Goal: Task Accomplishment & Management: Manage account settings

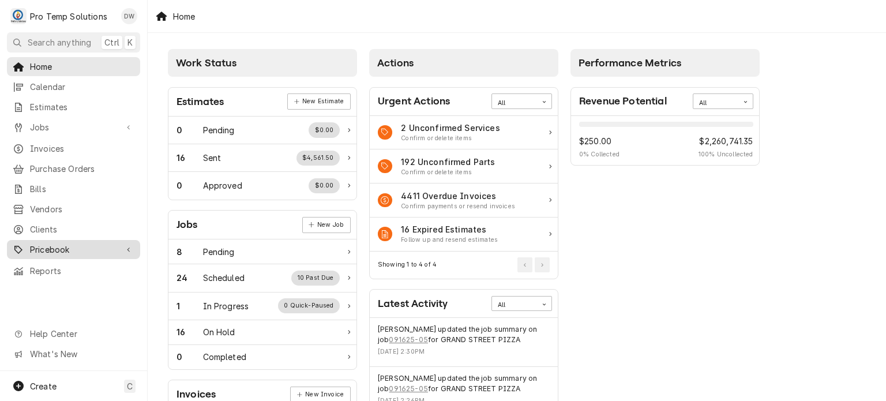
click at [63, 243] on span "Pricebook" at bounding box center [73, 249] width 87 height 12
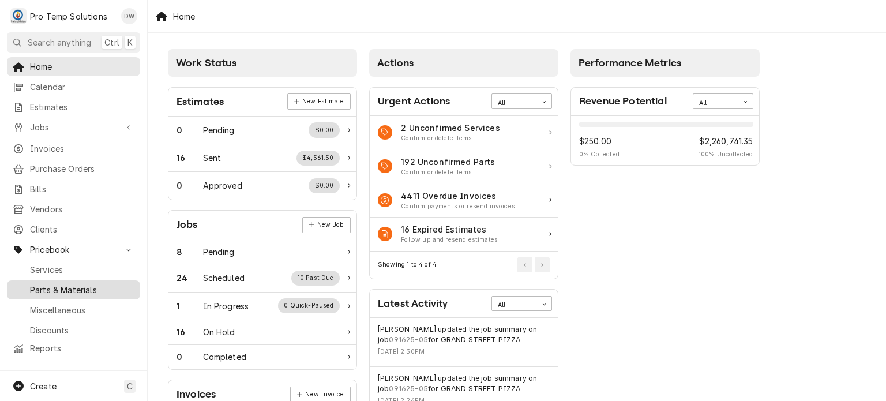
click at [58, 290] on link "Parts & Materials" at bounding box center [73, 289] width 133 height 19
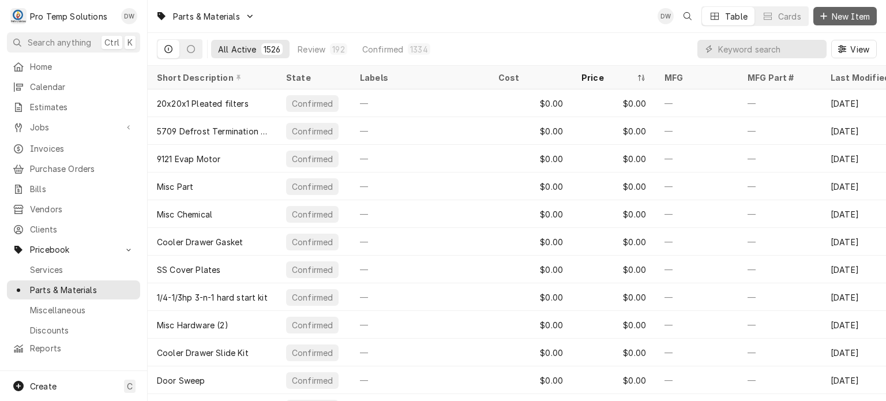
click at [825, 9] on button "New Item" at bounding box center [844, 16] width 63 height 18
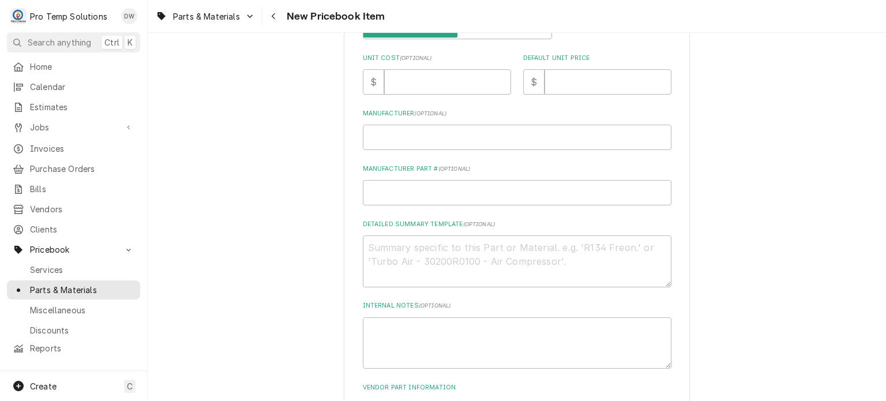
scroll to position [328, 0]
click at [499, 244] on textarea "Detailed Summary Template ( optional )" at bounding box center [517, 260] width 309 height 52
paste textarea "PT #VH00-913102-00292 CONTROL, SPARK IGNITION KIT LIST: $300.00"
type textarea "x"
type textarea "PT #VH00-913102-00292 CONTROL, SPARK IGNITION KIT LIST: $300.00"
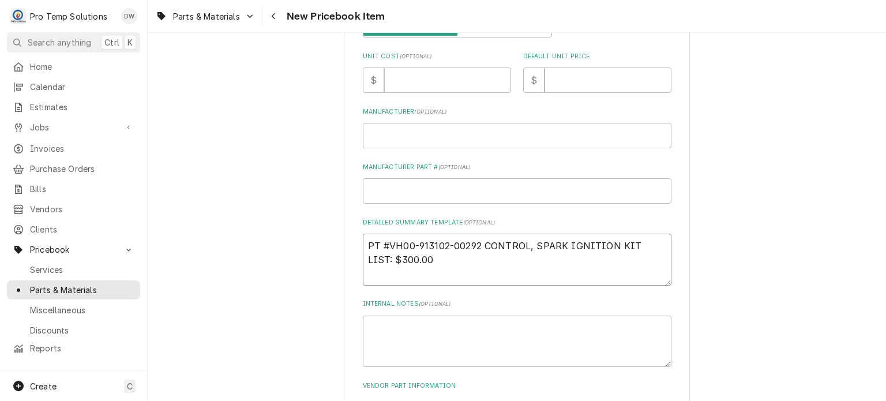
type textarea "x"
drag, startPoint x: 400, startPoint y: 257, endPoint x: 441, endPoint y: 258, distance: 40.4
click at [441, 258] on textarea "PT #VH00-913102-00292 CONTROL, SPARK IGNITION KIT LIST: $300.00" at bounding box center [517, 260] width 309 height 52
type textarea "PT #VH00-913102-00292 CONTROL, SPARK IGNITION KIT LIST: $300.00"
click at [585, 78] on input "Default Unit Price" at bounding box center [607, 79] width 127 height 25
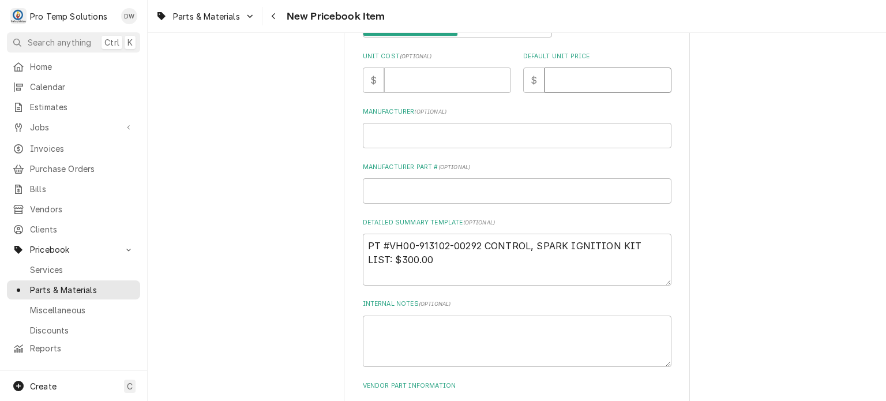
paste input "300.00"
type textarea "x"
type input "300.00"
drag, startPoint x: 649, startPoint y: 244, endPoint x: 239, endPoint y: 177, distance: 414.9
click at [239, 177] on div "Please provide the following information to create a PriceBook item. Active Sta…" at bounding box center [517, 103] width 738 height 772
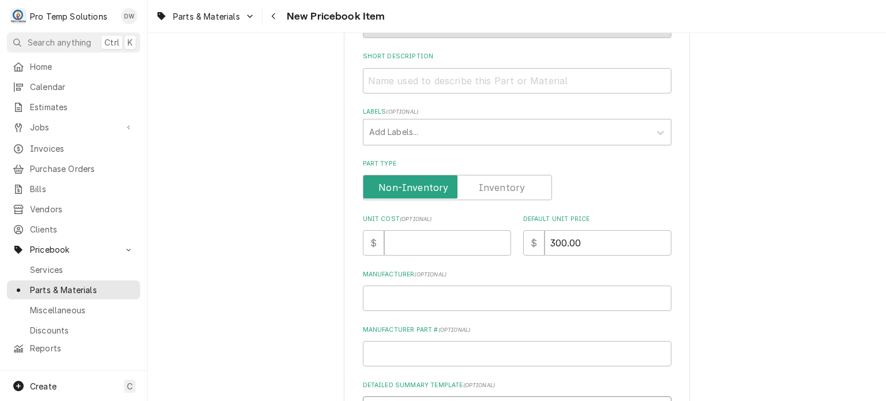
scroll to position [139, 0]
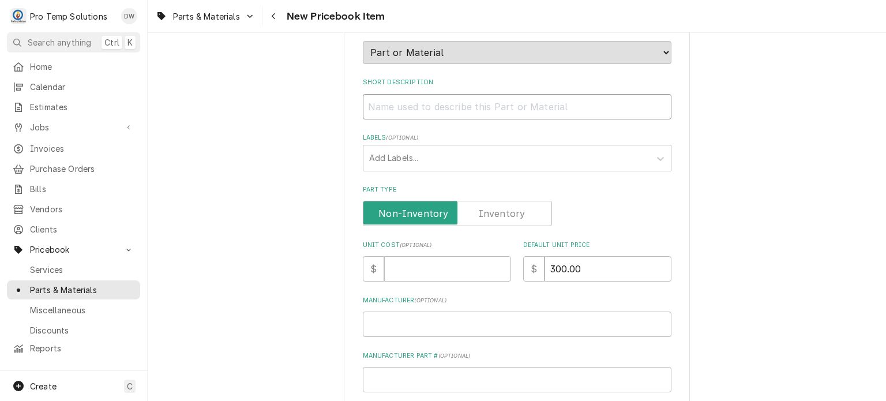
click at [418, 96] on input "Short Description" at bounding box center [517, 106] width 309 height 25
paste input "PT #VH00-913102-00292 CONTROL, SPARK IGNITION KIT"
type textarea "x"
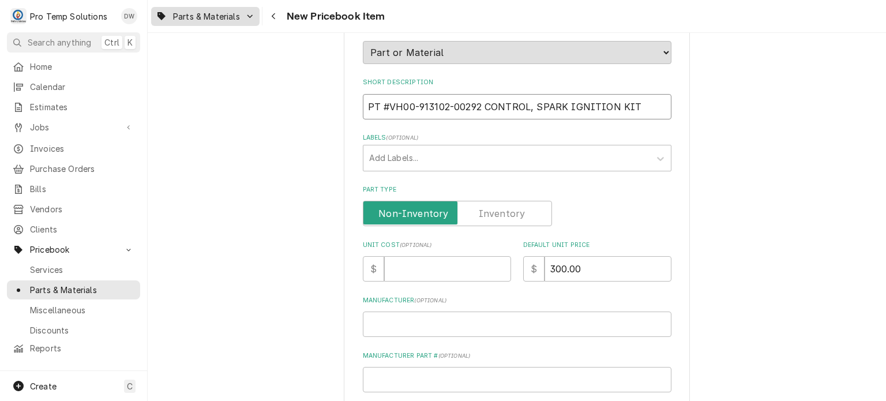
type input "PT #VH00-913102-00292 CONTROL, SPARK IGNITION KIT"
click at [408, 274] on input "Unit Cost ( optional )" at bounding box center [447, 268] width 127 height 25
paste input "276.57"
type textarea "x"
type input "276.57"
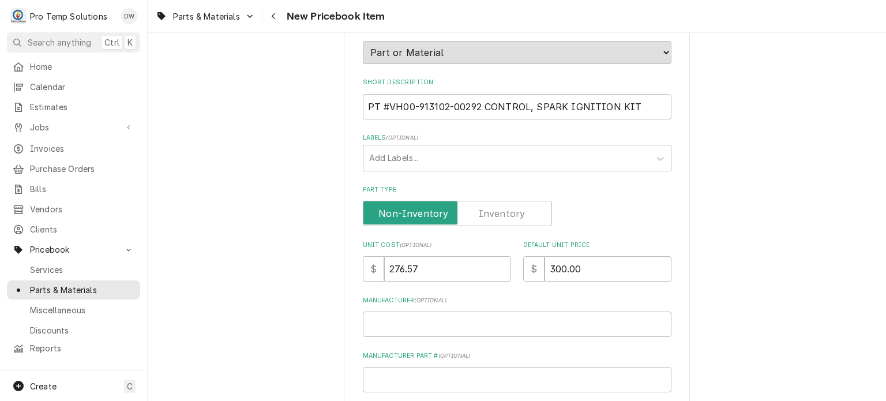
scroll to position [414, 0]
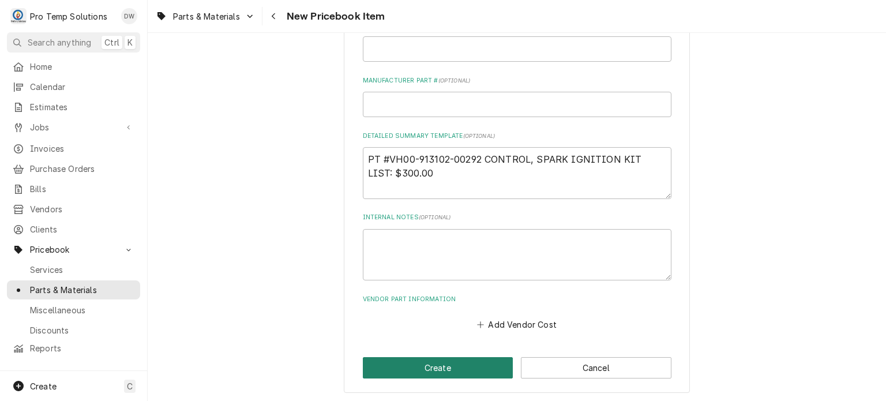
click at [421, 360] on button "Create" at bounding box center [438, 367] width 151 height 21
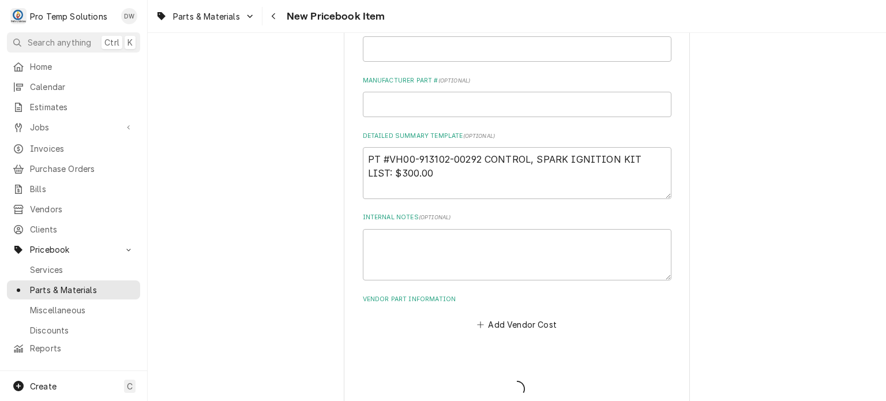
type textarea "x"
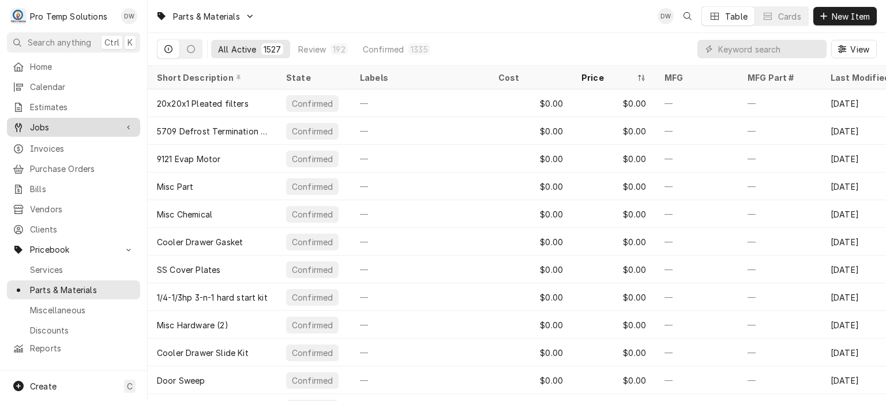
click at [89, 121] on span "Jobs" at bounding box center [73, 127] width 87 height 12
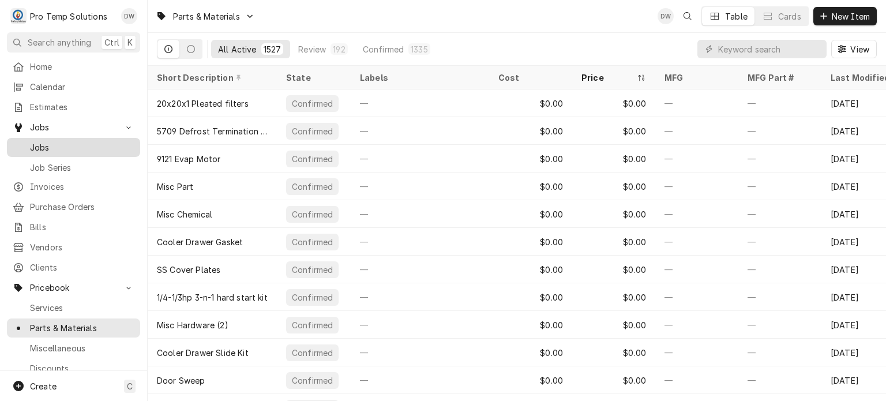
click at [86, 141] on span "Jobs" at bounding box center [82, 147] width 104 height 12
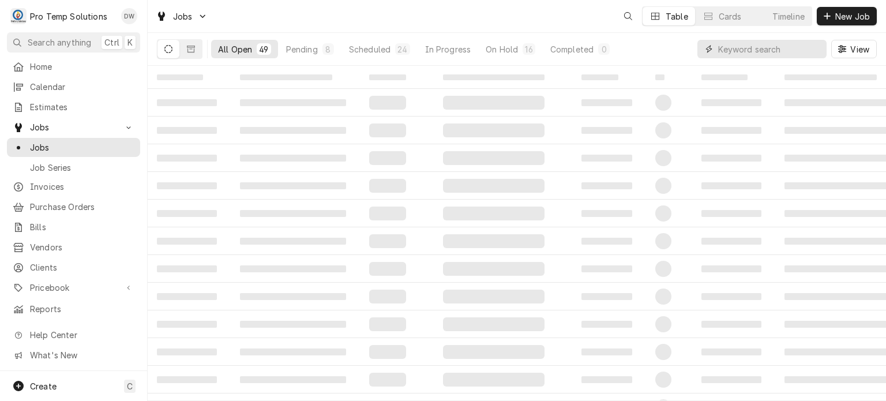
click at [762, 44] on input "Dynamic Content Wrapper" at bounding box center [769, 49] width 103 height 18
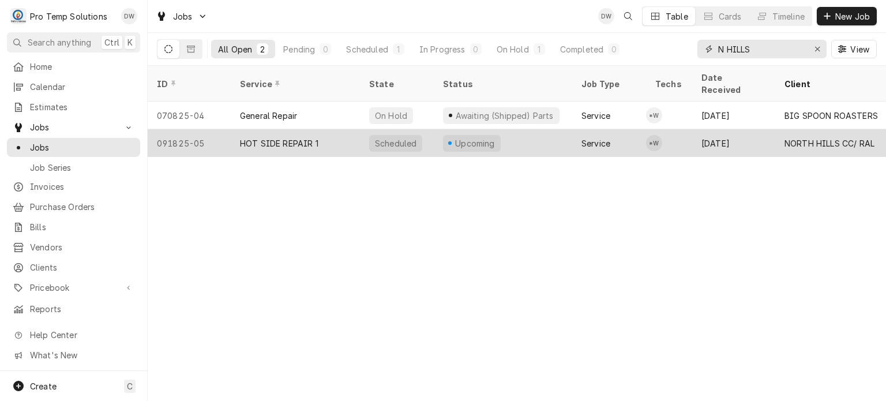
type input "N HILLS"
click at [372, 135] on div "Scheduled" at bounding box center [395, 143] width 53 height 17
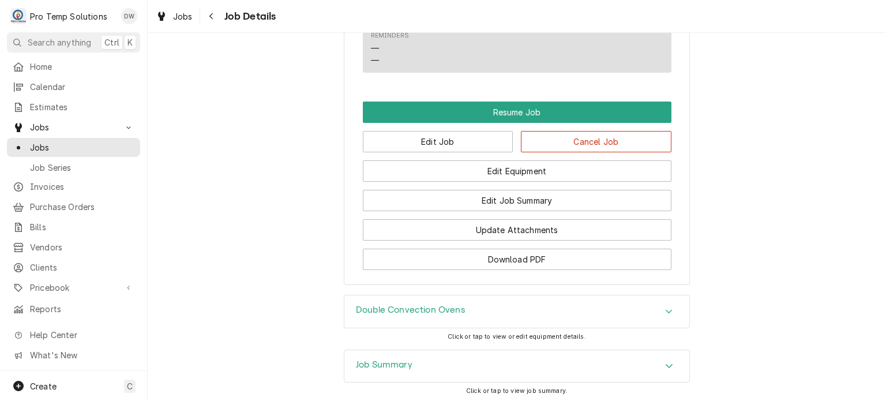
scroll to position [860, 0]
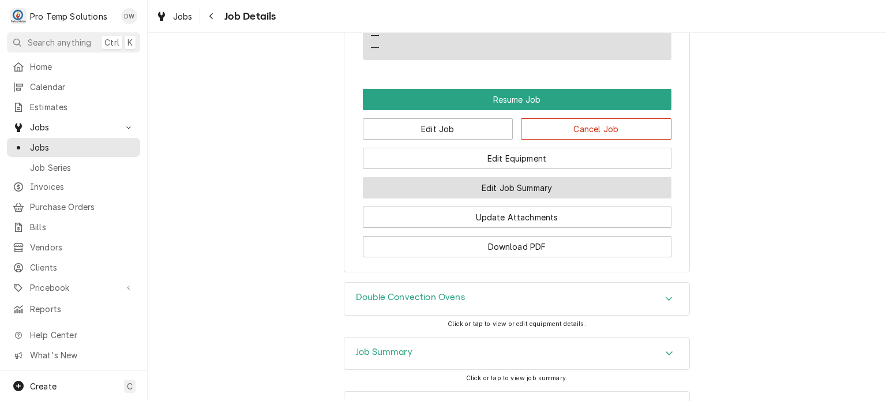
click at [479, 198] on button "Edit Job Summary" at bounding box center [517, 187] width 309 height 21
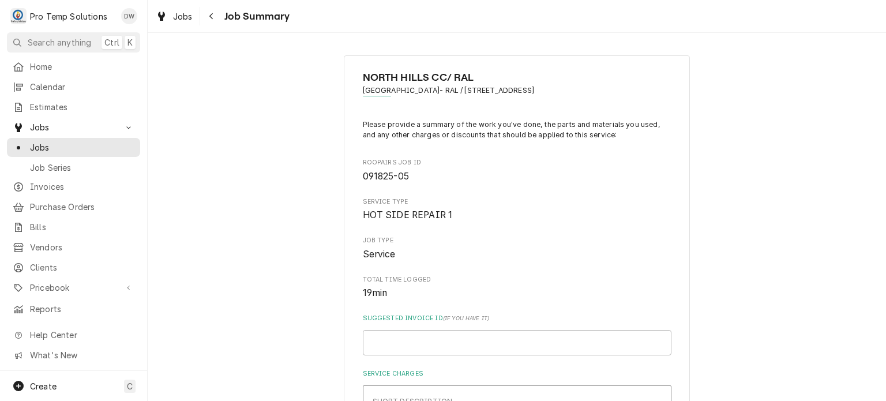
type textarea "x"
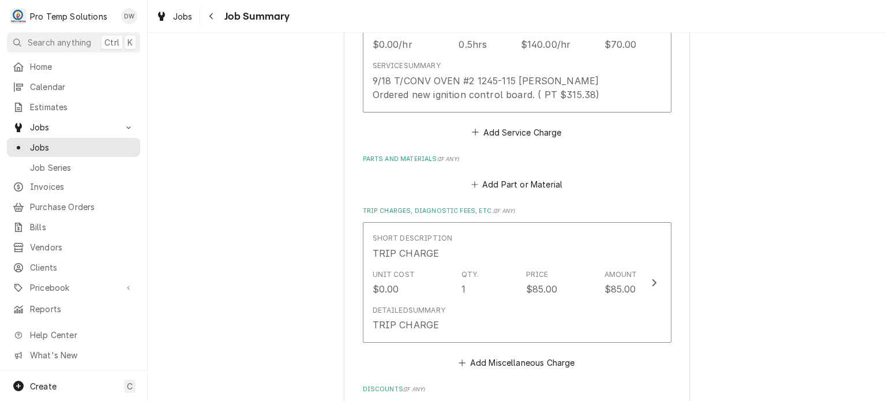
scroll to position [502, 0]
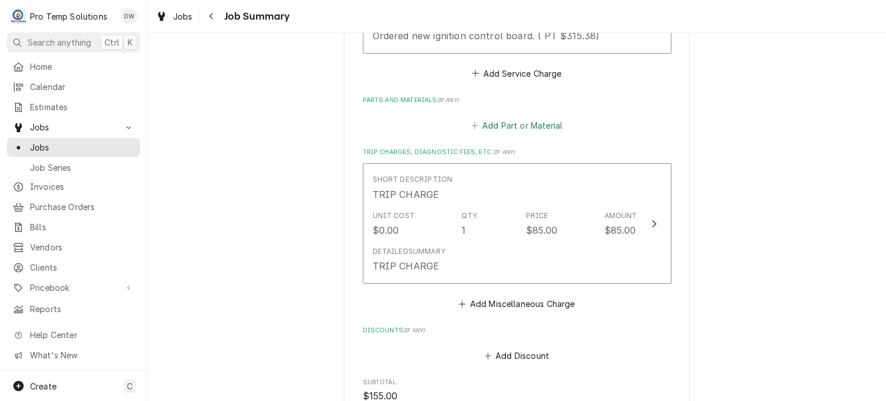
click at [509, 123] on button "Add Part or Material" at bounding box center [516, 125] width 95 height 16
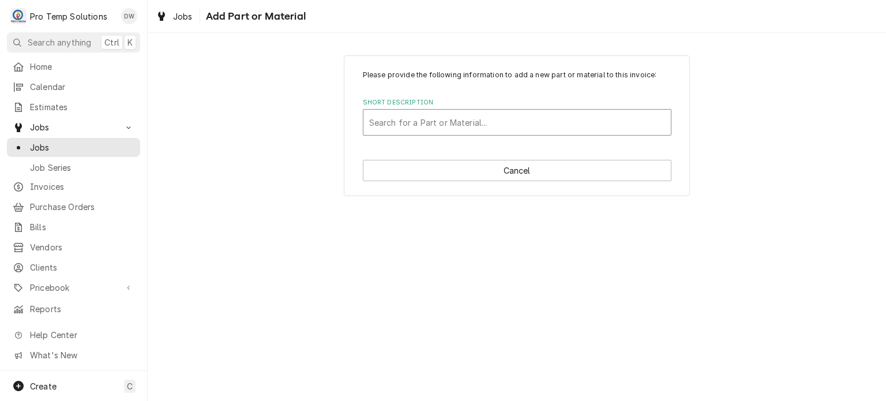
click at [486, 125] on div "Short Description" at bounding box center [517, 122] width 296 height 21
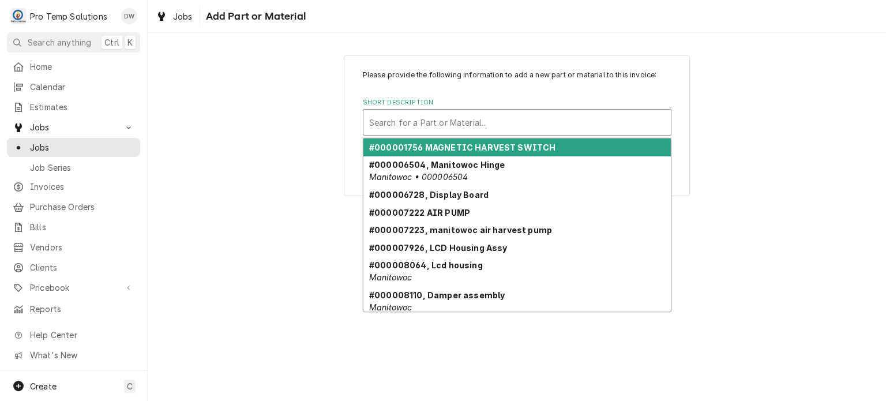
paste input "276.57"
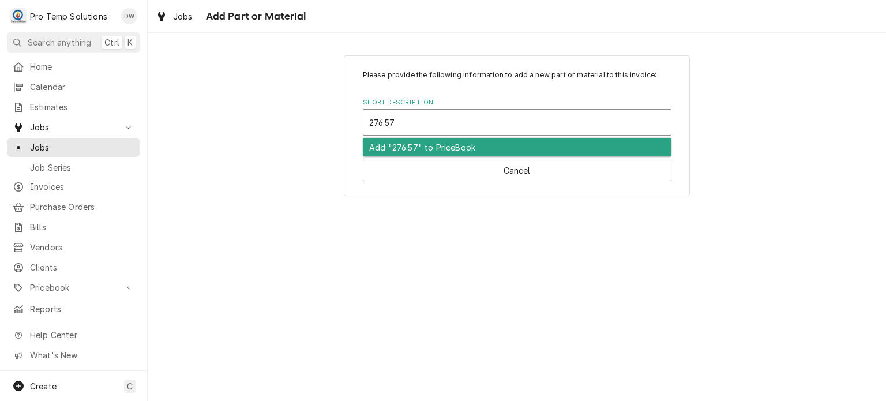
type input "276.57"
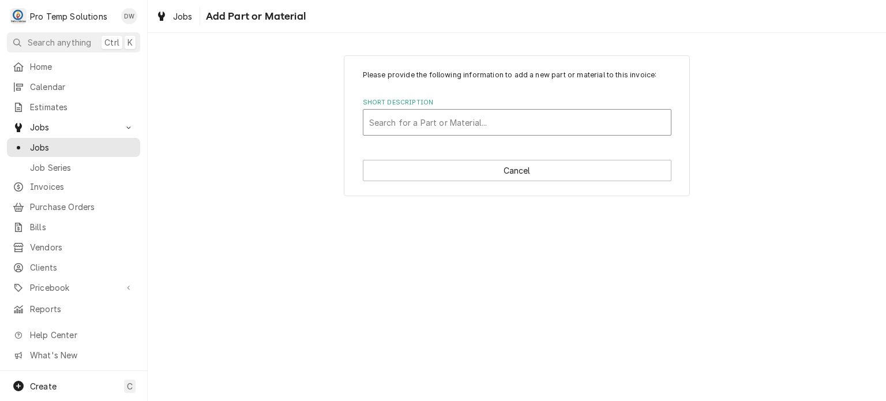
click at [418, 123] on div "Short Description" at bounding box center [517, 122] width 296 height 21
type input "00292"
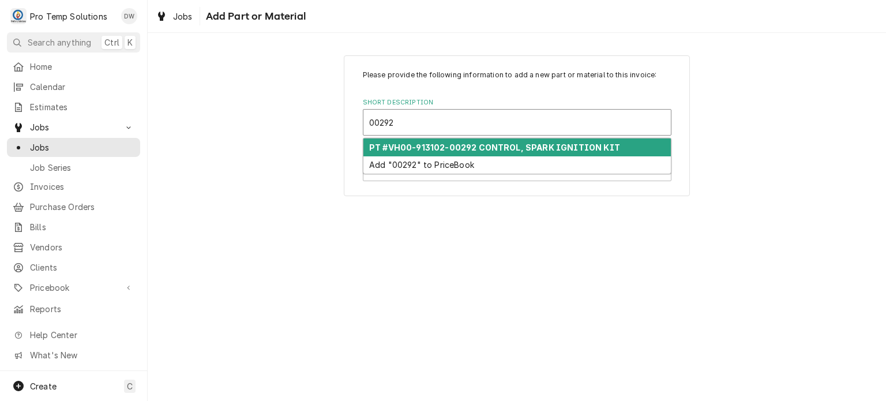
click at [471, 145] on strong "PT #VH00-913102-00292 CONTROL, SPARK IGNITION KIT" at bounding box center [494, 147] width 251 height 10
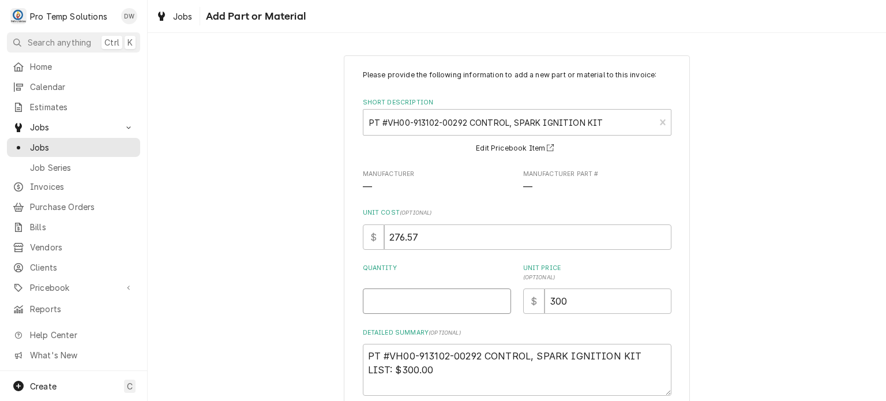
click at [395, 289] on input "Quantity" at bounding box center [437, 300] width 148 height 25
type textarea "x"
type input "1"
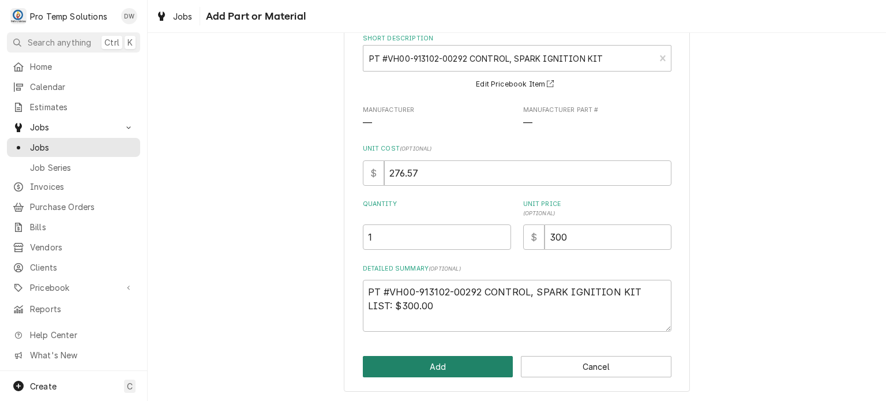
click at [395, 369] on button "Add" at bounding box center [438, 366] width 151 height 21
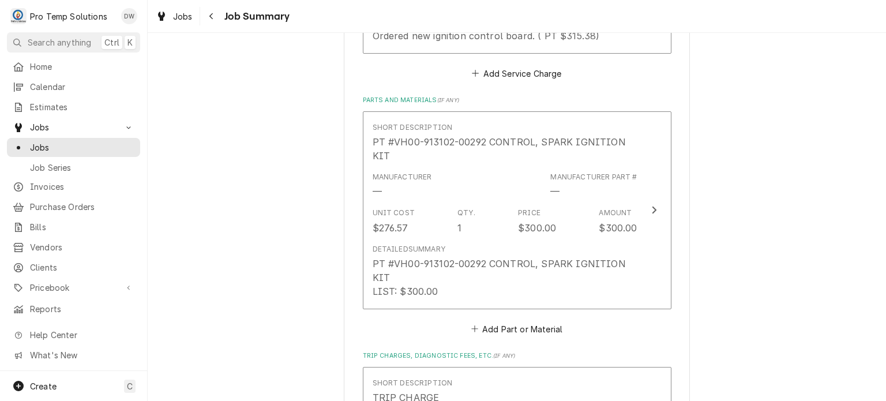
scroll to position [1018, 0]
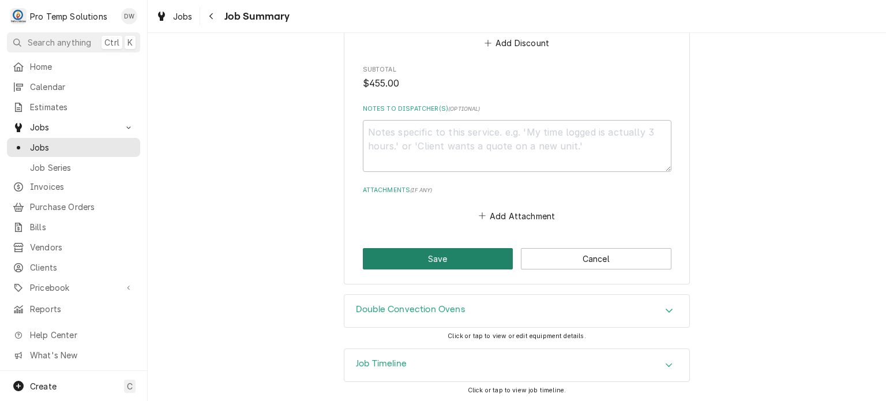
click at [425, 264] on button "Save" at bounding box center [438, 258] width 151 height 21
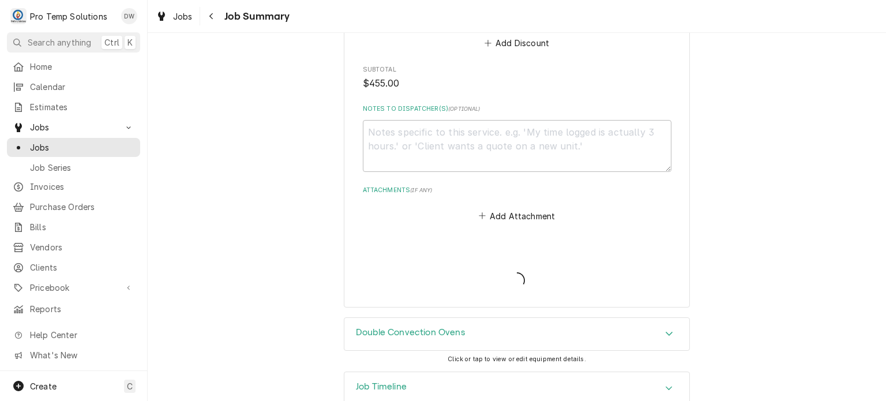
type textarea "x"
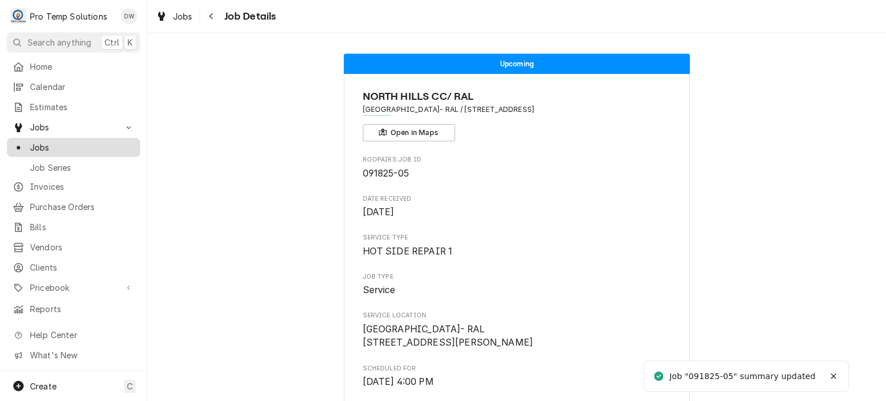
click at [84, 143] on span "Jobs" at bounding box center [82, 147] width 104 height 12
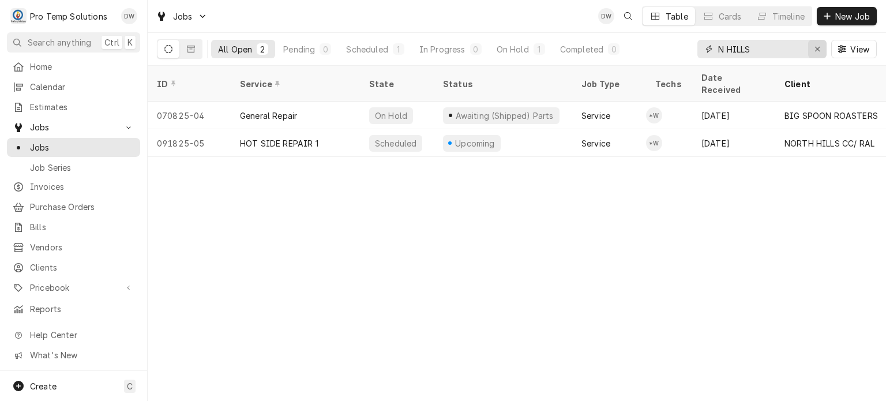
click at [813, 44] on div "Erase input" at bounding box center [817, 49] width 12 height 12
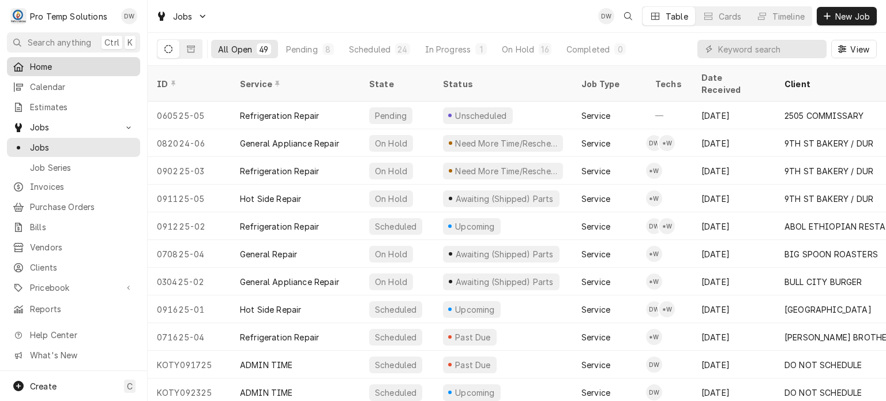
click at [91, 67] on span "Home" at bounding box center [82, 67] width 104 height 12
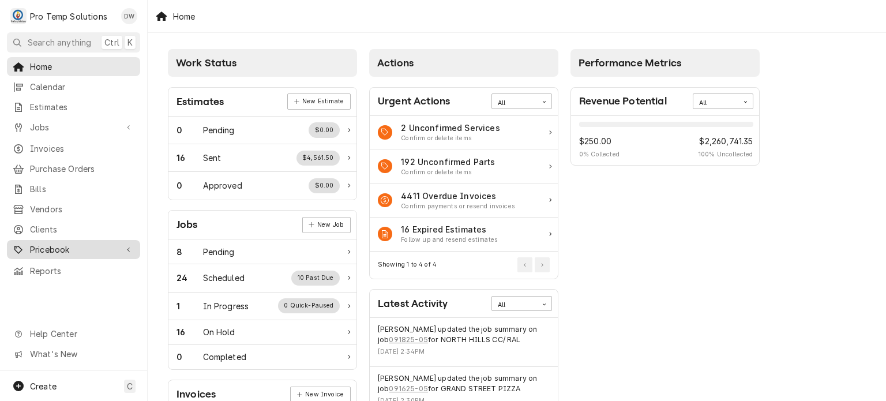
click at [65, 246] on span "Pricebook" at bounding box center [73, 249] width 87 height 12
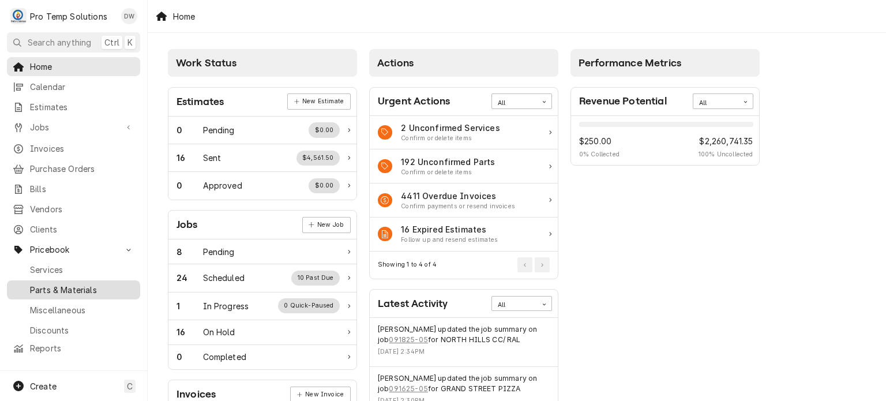
click at [72, 284] on span "Parts & Materials" at bounding box center [82, 290] width 104 height 12
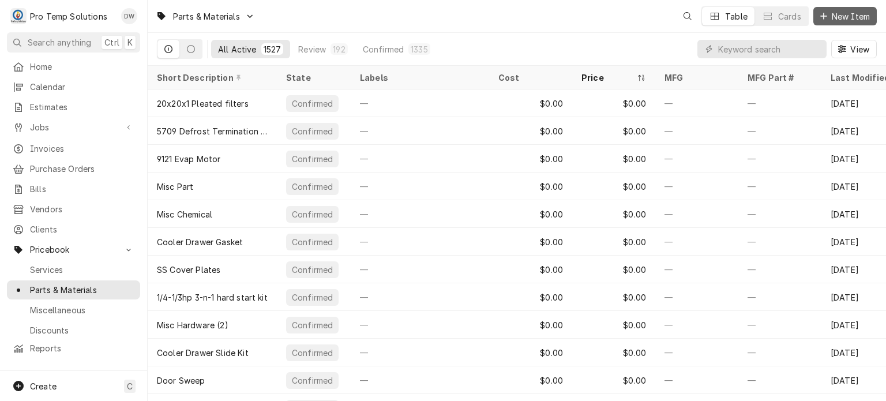
click at [849, 18] on span "New Item" at bounding box center [850, 16] width 43 height 12
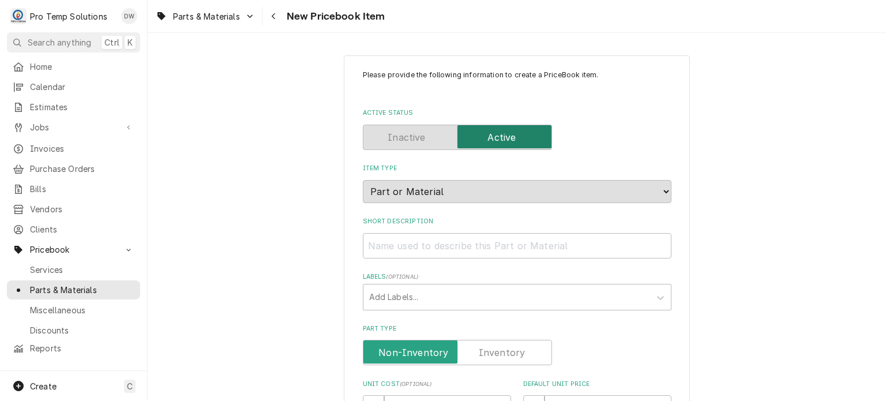
scroll to position [414, 0]
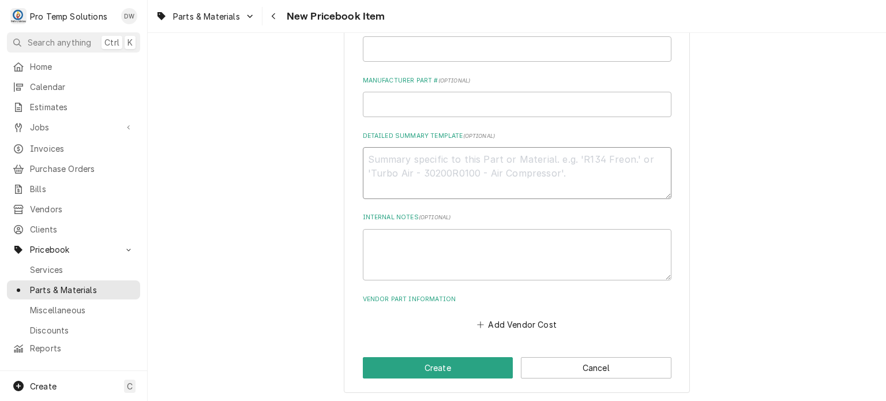
click at [452, 166] on textarea "Detailed Summary Template ( optional )" at bounding box center [517, 173] width 309 height 52
paste textarea "AP: #8025271 THERMOSTAT LIST: $105.00"
type textarea "x"
type textarea "AP: #8025271 THERMOSTAT LIST: $105.00"
type textarea "x"
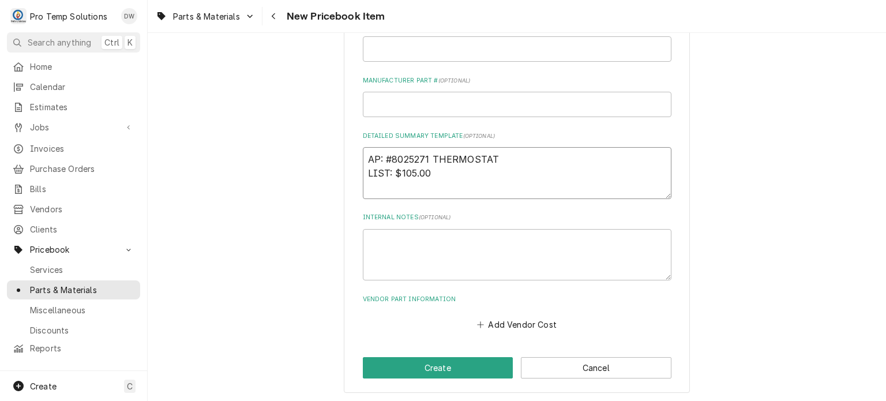
drag, startPoint x: 395, startPoint y: 172, endPoint x: 435, endPoint y: 172, distance: 40.4
click at [435, 172] on textarea "AP: #8025271 THERMOSTAT LIST: $105.00" at bounding box center [517, 173] width 309 height 52
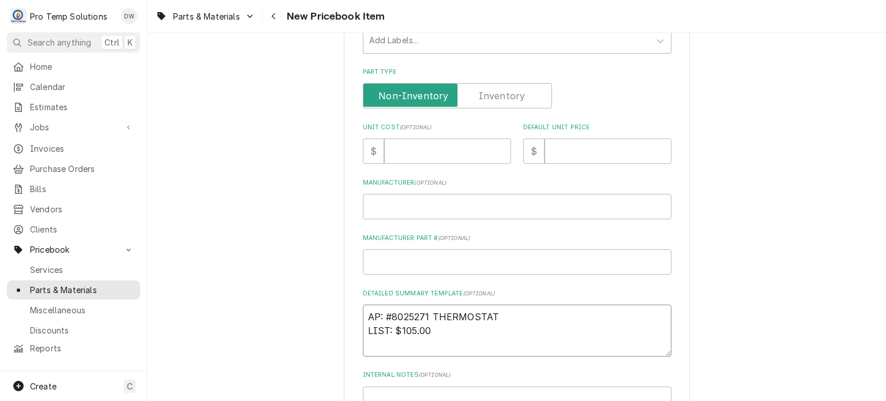
scroll to position [257, 0]
type textarea "AP: #8025271 THERMOSTAT LIST: $105.00"
click at [588, 159] on input "Default Unit Price" at bounding box center [607, 150] width 127 height 25
paste input "105.00"
type textarea "x"
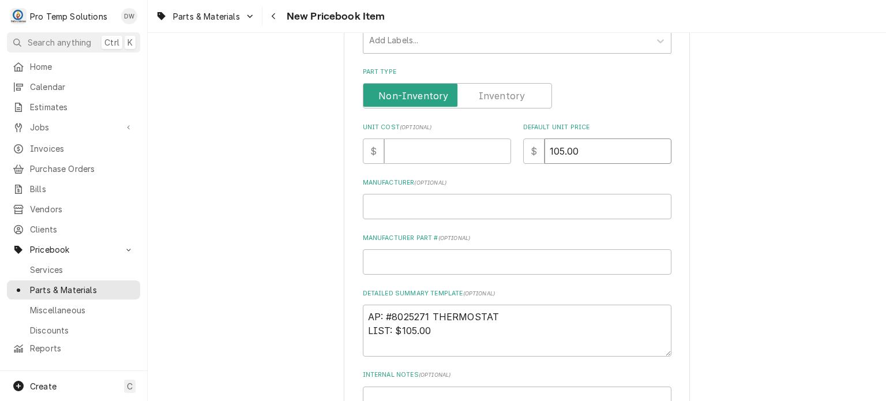
type input "105.00"
click at [442, 146] on input "Unit Cost ( optional )" at bounding box center [447, 150] width 127 height 25
paste input "24.99"
type textarea "x"
type input "24.99"
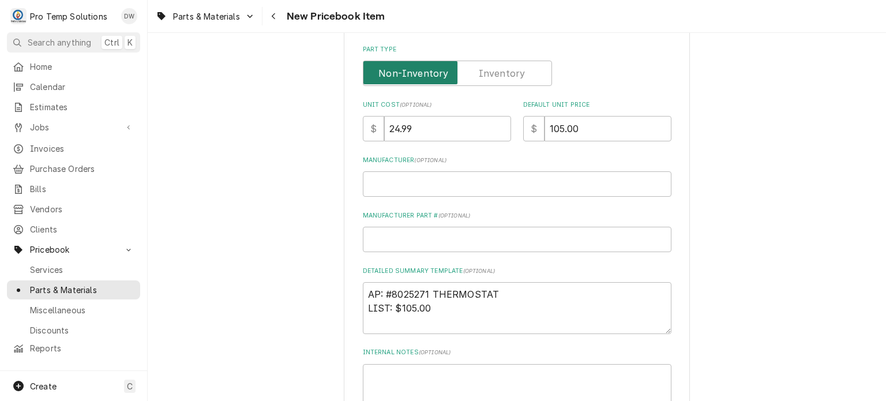
scroll to position [0, 0]
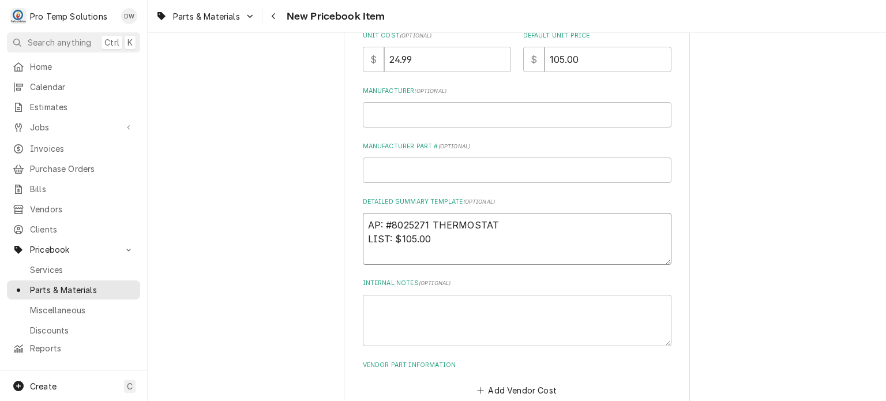
drag, startPoint x: 505, startPoint y: 226, endPoint x: 333, endPoint y: 182, distance: 177.9
click at [333, 182] on div "Please provide the following information to create a PriceBook item. Active Sta…" at bounding box center [517, 83] width 738 height 772
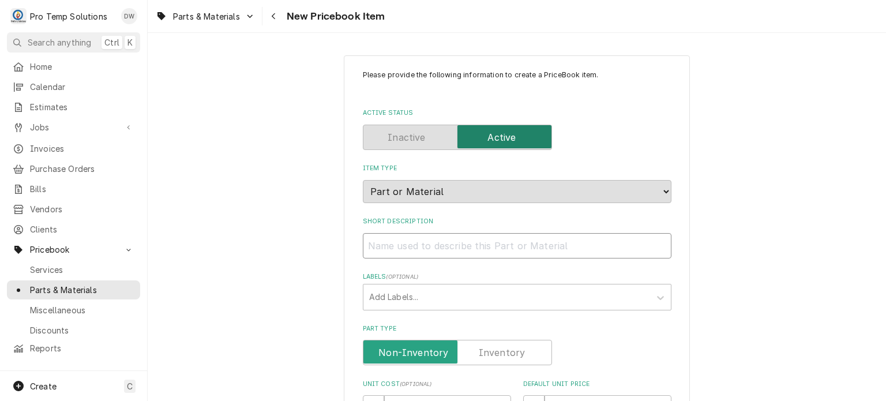
click at [415, 249] on input "Short Description" at bounding box center [517, 245] width 309 height 25
paste input "AP: #8025271 THERMOSTAT"
type textarea "x"
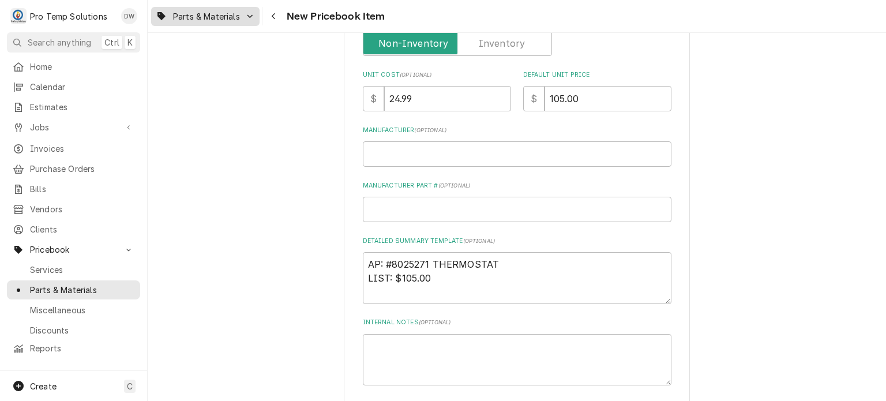
type input "AP: #8025271 THERMOSTAT"
drag, startPoint x: 414, startPoint y: 103, endPoint x: 355, endPoint y: 93, distance: 59.5
click at [355, 93] on div "Please provide the following information to create a PriceBook item. Active Sta…" at bounding box center [517, 122] width 346 height 752
paste input "54.33"
type textarea "x"
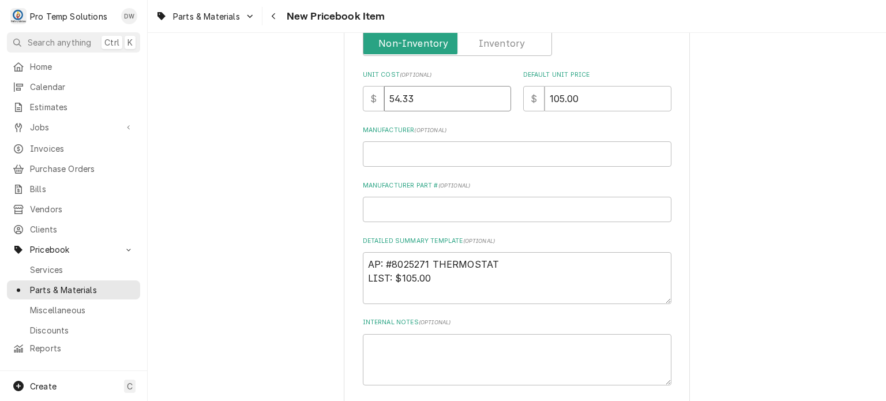
type input "54.33"
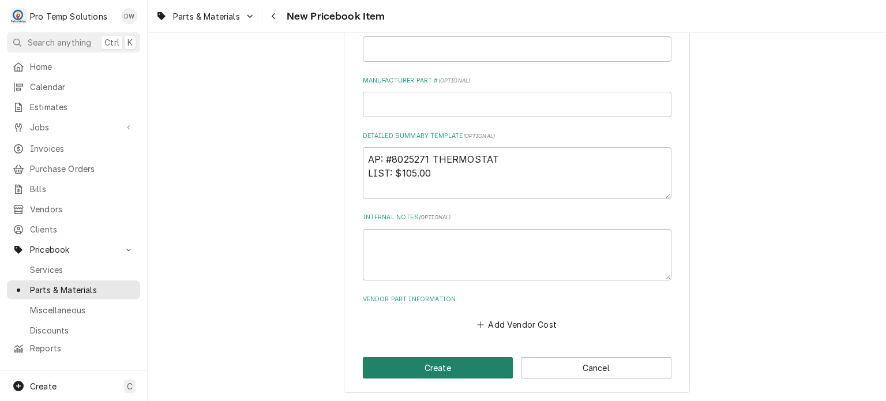
click at [407, 362] on button "Create" at bounding box center [438, 367] width 151 height 21
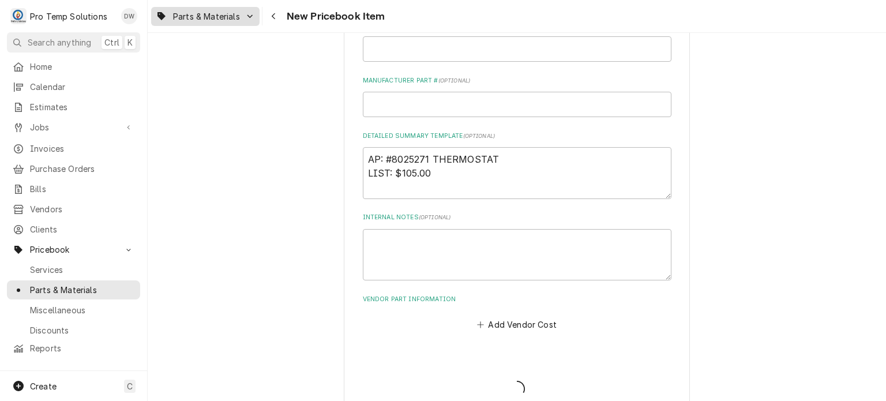
type textarea "x"
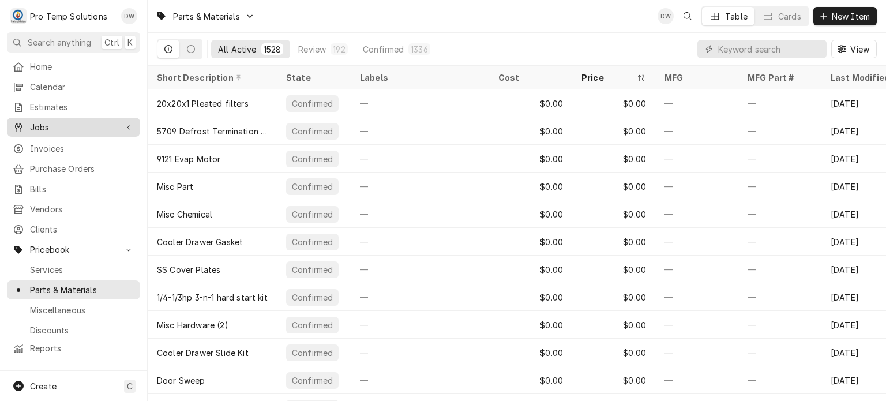
click at [67, 125] on span "Jobs" at bounding box center [73, 127] width 87 height 12
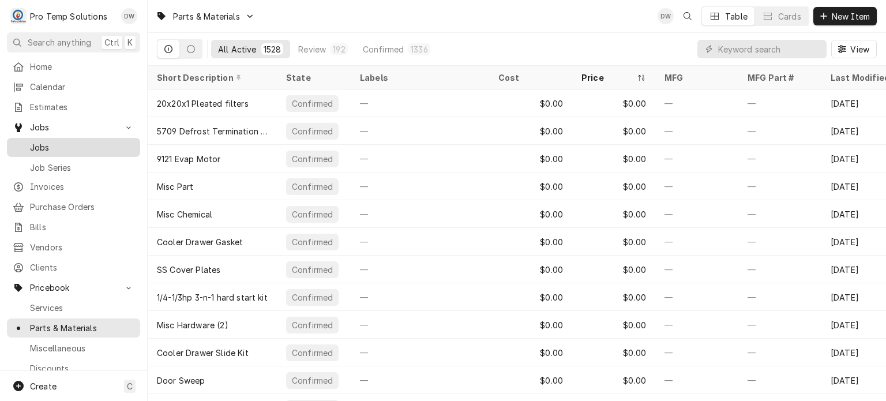
click at [65, 146] on span "Jobs" at bounding box center [82, 147] width 104 height 12
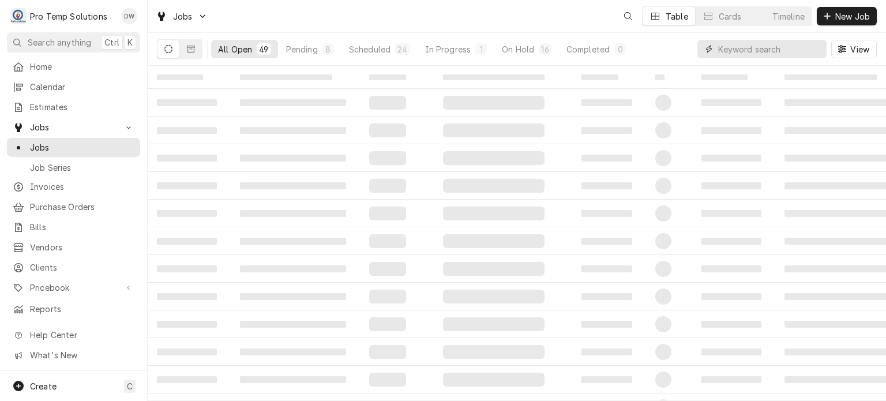
click at [750, 55] on input "Dynamic Content Wrapper" at bounding box center [769, 49] width 103 height 18
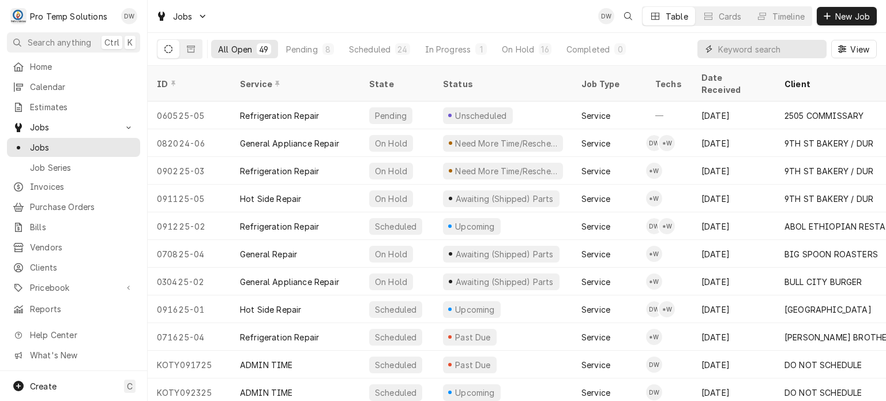
type input "N"
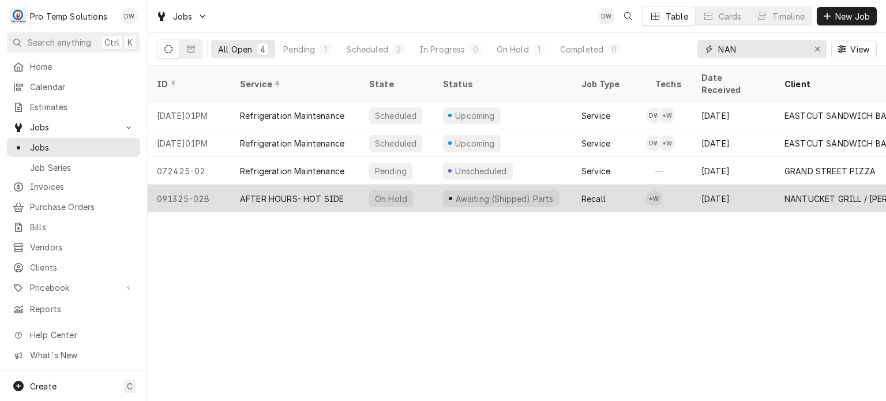
type input "NAN"
click at [209, 189] on div "091325-02B" at bounding box center [189, 199] width 83 height 28
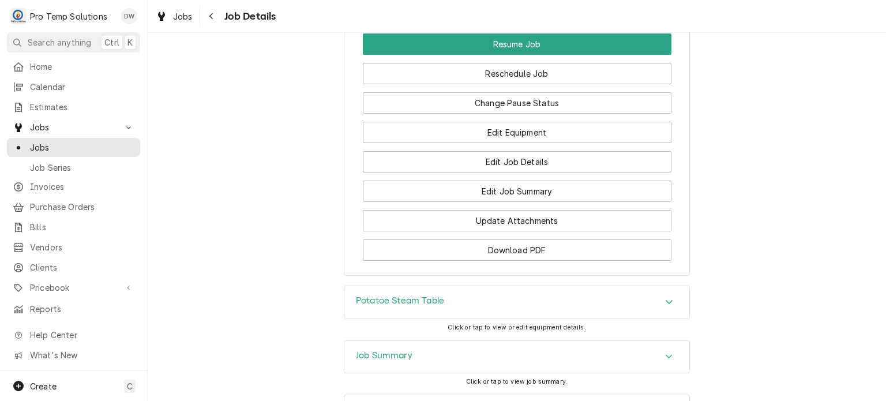
scroll to position [1103, 0]
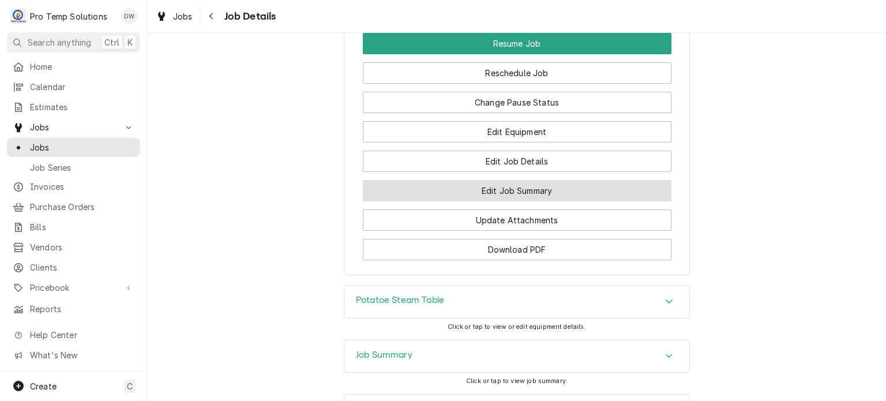
click at [484, 180] on button "Edit Job Summary" at bounding box center [517, 190] width 309 height 21
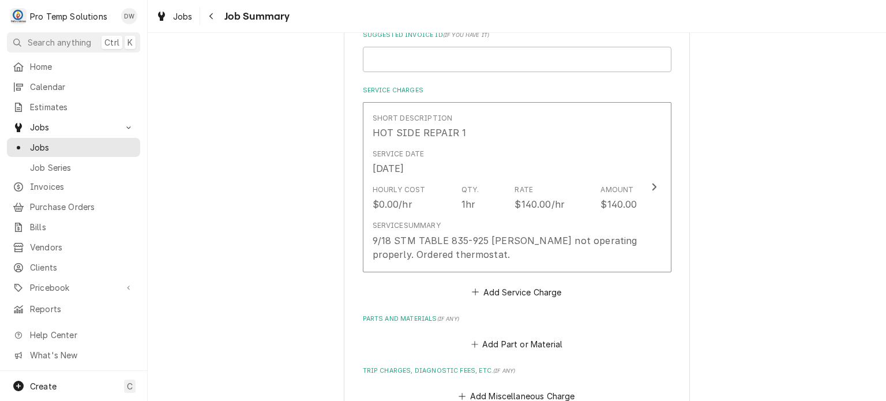
scroll to position [286, 0]
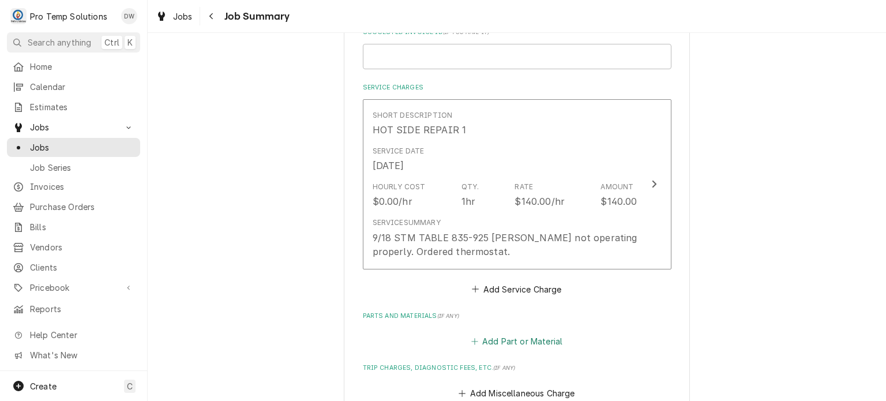
click at [497, 333] on button "Add Part or Material" at bounding box center [516, 341] width 95 height 16
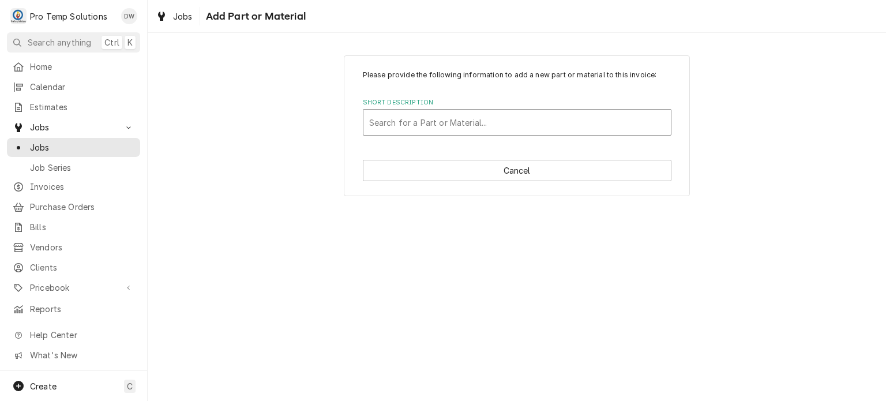
click at [431, 126] on div "Short Description" at bounding box center [517, 122] width 296 height 21
type input "8025271"
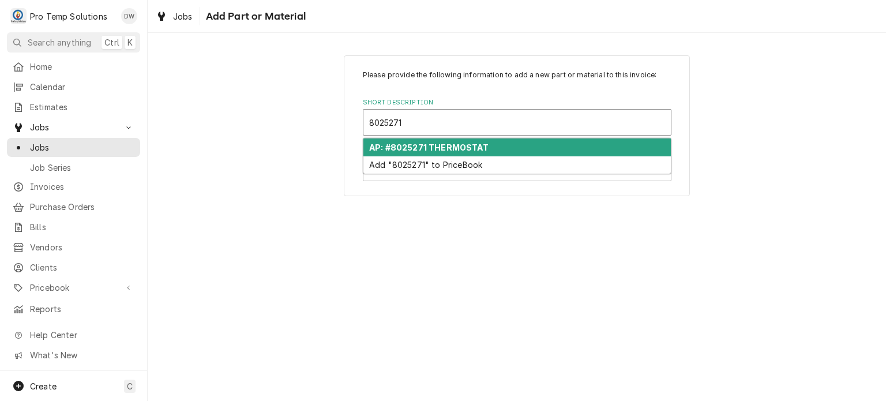
click at [435, 140] on div "AP: #8025271 THERMOSTAT" at bounding box center [516, 147] width 307 height 18
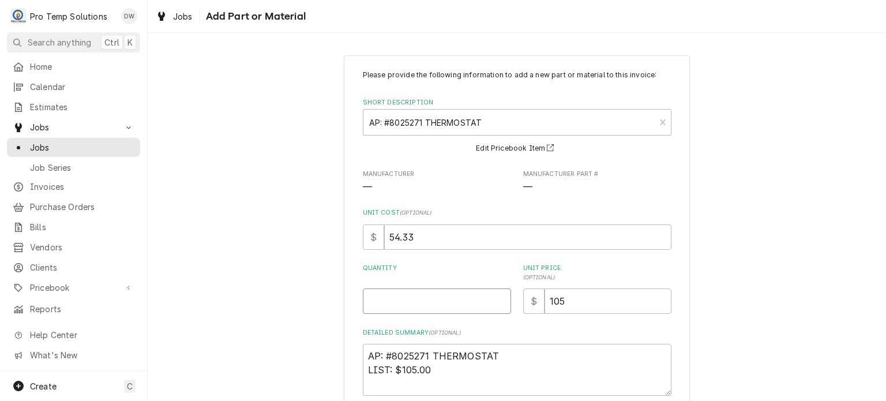
click at [417, 290] on input "Quantity" at bounding box center [437, 300] width 148 height 25
type textarea "x"
type input "1"
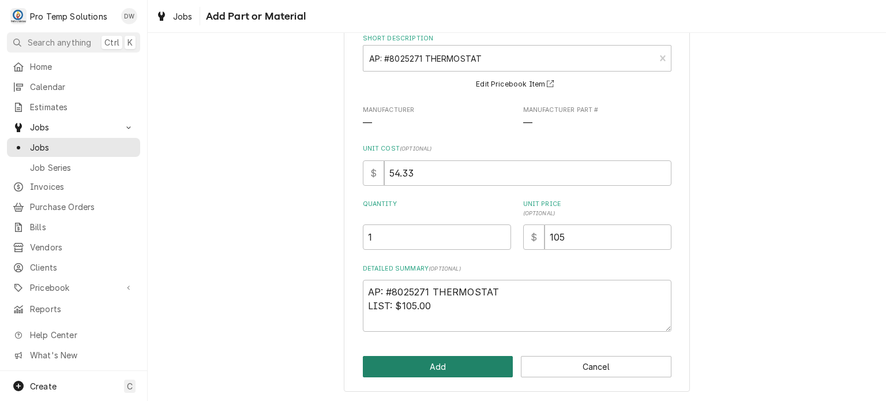
click at [413, 366] on button "Add" at bounding box center [438, 366] width 151 height 21
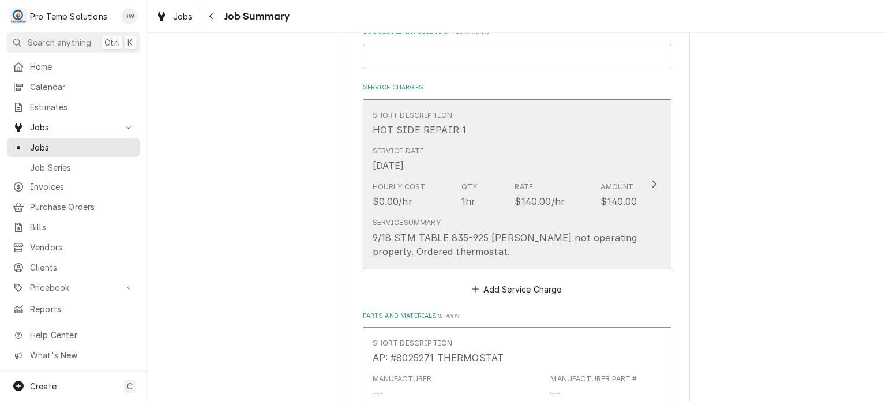
scroll to position [865, 0]
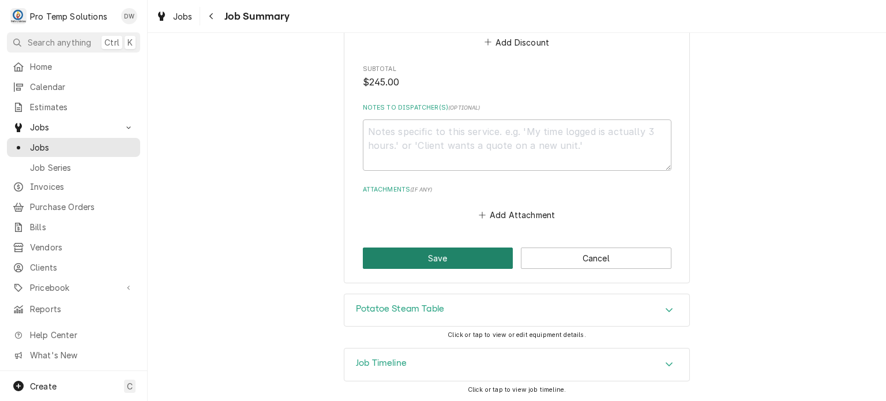
click at [423, 253] on button "Save" at bounding box center [438, 257] width 151 height 21
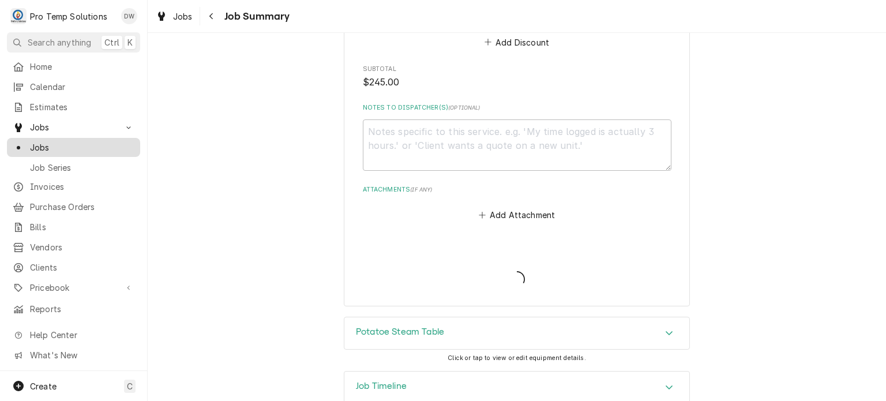
type textarea "x"
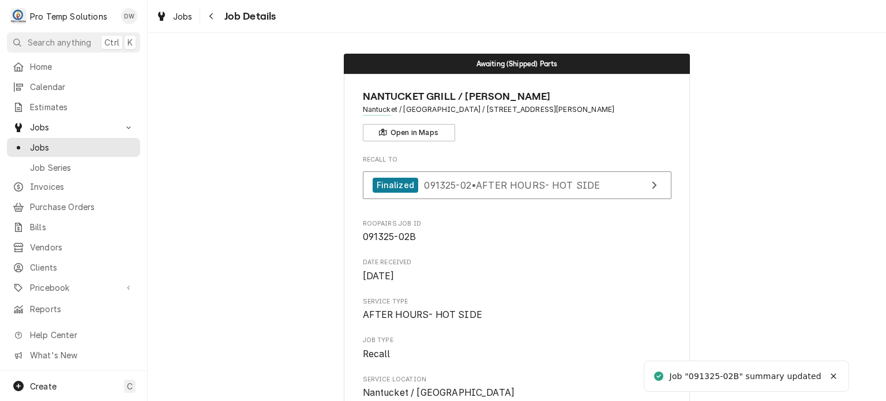
click at [66, 141] on span "Jobs" at bounding box center [82, 147] width 104 height 12
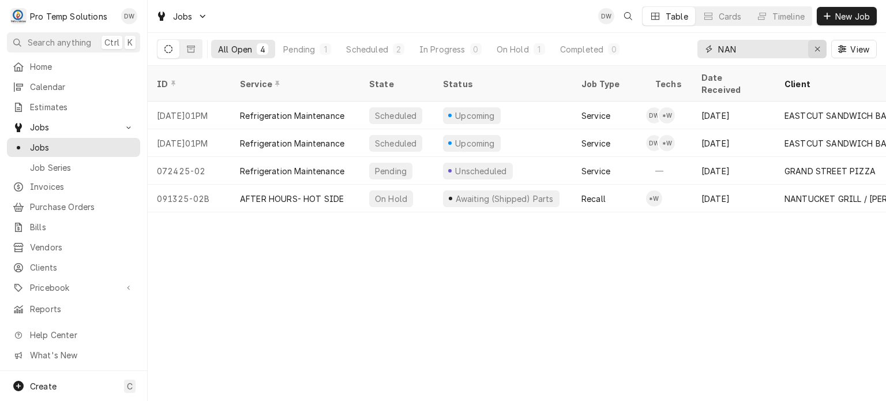
click at [821, 50] on div "Erase input" at bounding box center [817, 49] width 12 height 12
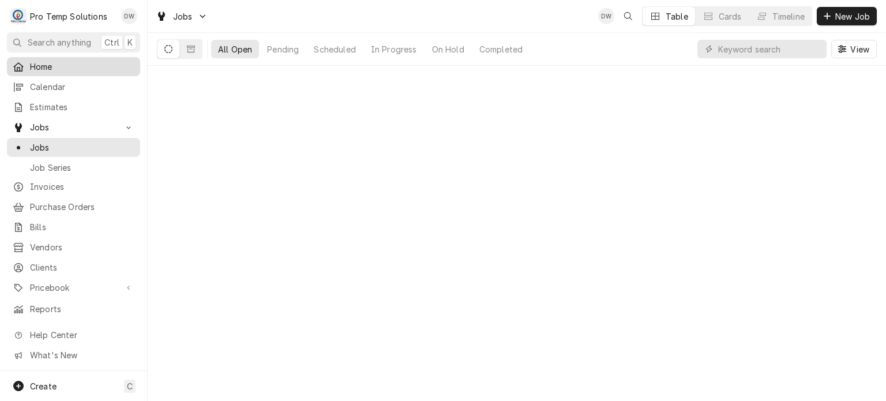
click at [71, 68] on span "Home" at bounding box center [82, 67] width 104 height 12
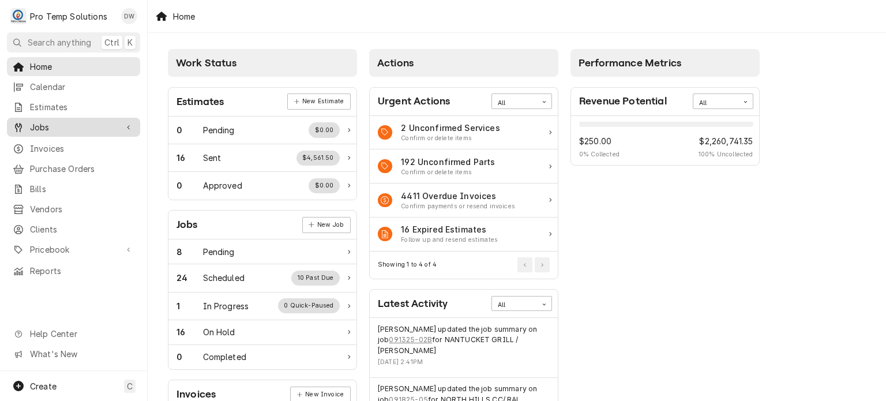
click at [109, 129] on span "Jobs" at bounding box center [73, 127] width 87 height 12
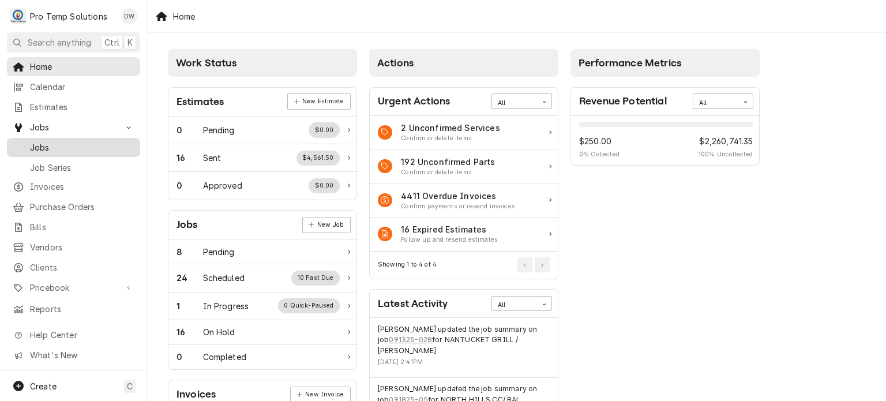
click at [101, 150] on link "Jobs" at bounding box center [73, 147] width 133 height 19
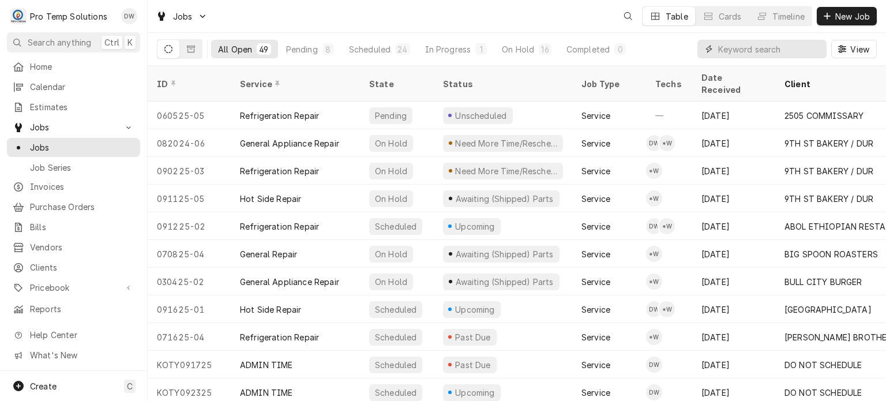
click at [782, 46] on input "Dynamic Content Wrapper" at bounding box center [769, 49] width 103 height 18
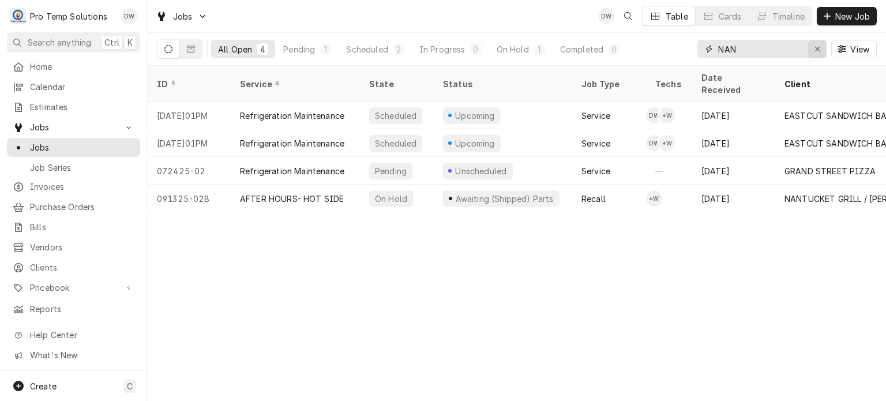
type input "NAN"
click at [817, 47] on icon "Erase input" at bounding box center [817, 49] width 6 height 8
